Goal: Information Seeking & Learning: Learn about a topic

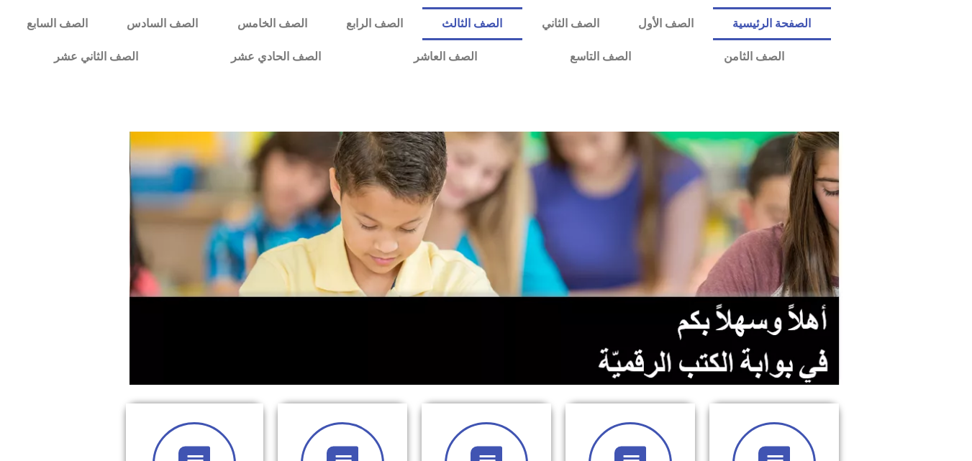
click at [521, 26] on link "الصف الثالث" at bounding box center [471, 23] width 99 height 33
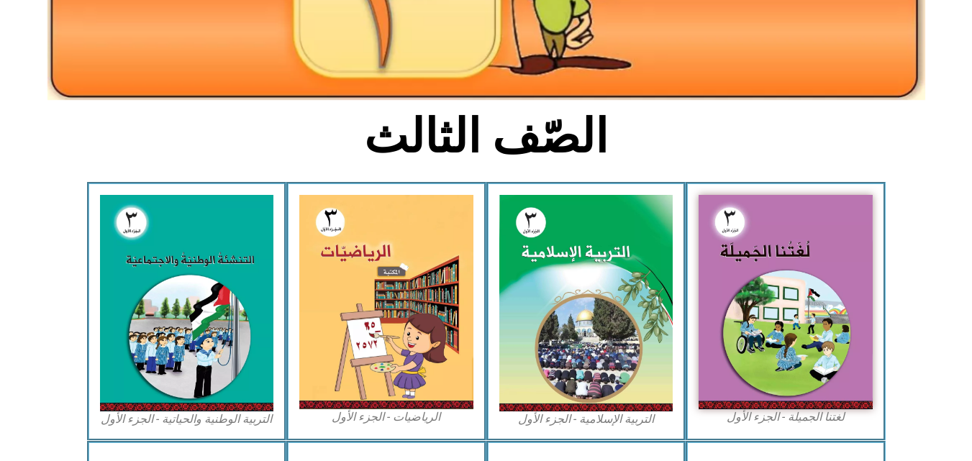
scroll to position [272, 0]
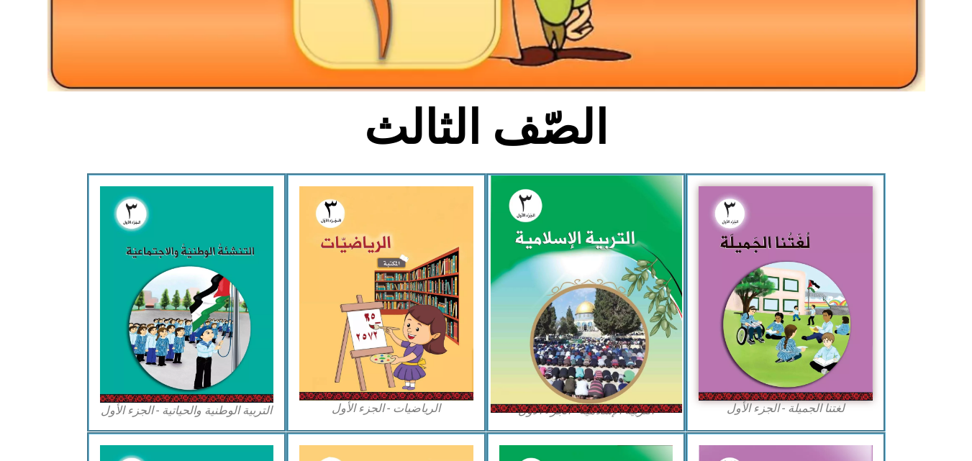
click at [612, 329] on img at bounding box center [585, 294] width 191 height 238
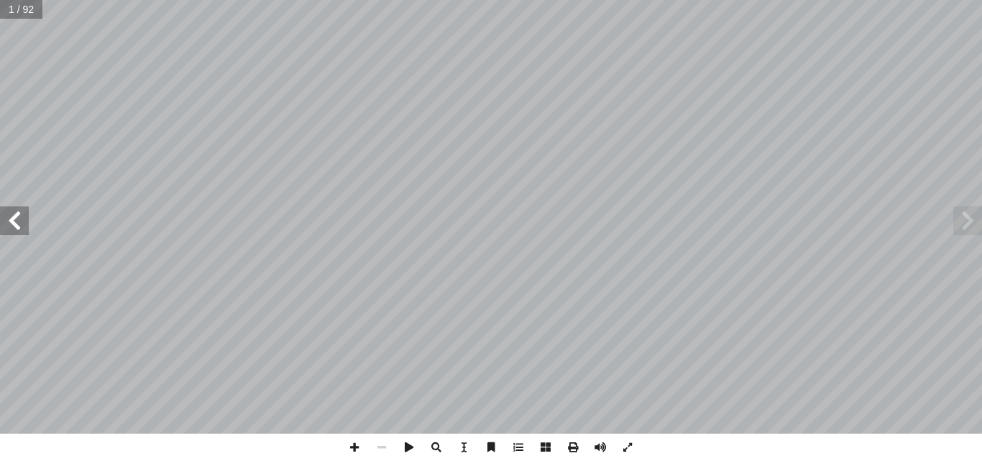
click at [24, 221] on span at bounding box center [14, 220] width 29 height 29
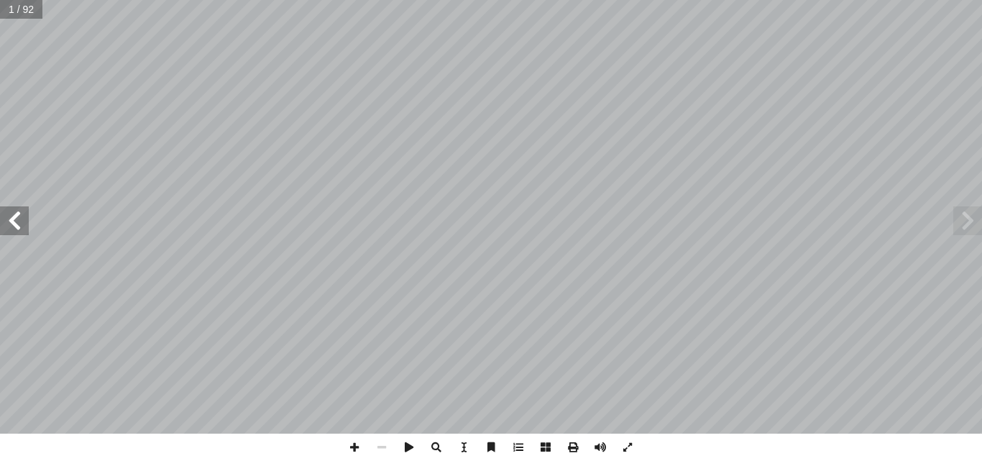
click at [24, 221] on span at bounding box center [14, 220] width 29 height 29
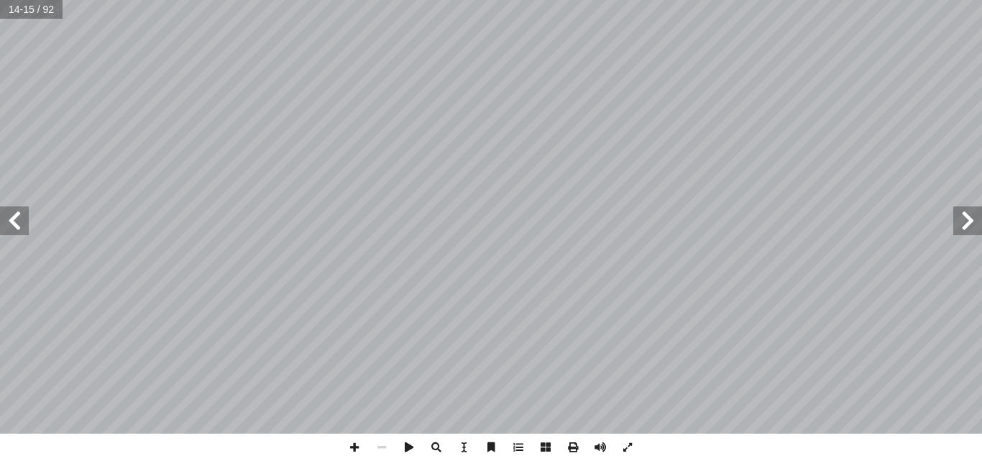
click at [24, 221] on span at bounding box center [14, 220] width 29 height 29
